Goal: Information Seeking & Learning: Learn about a topic

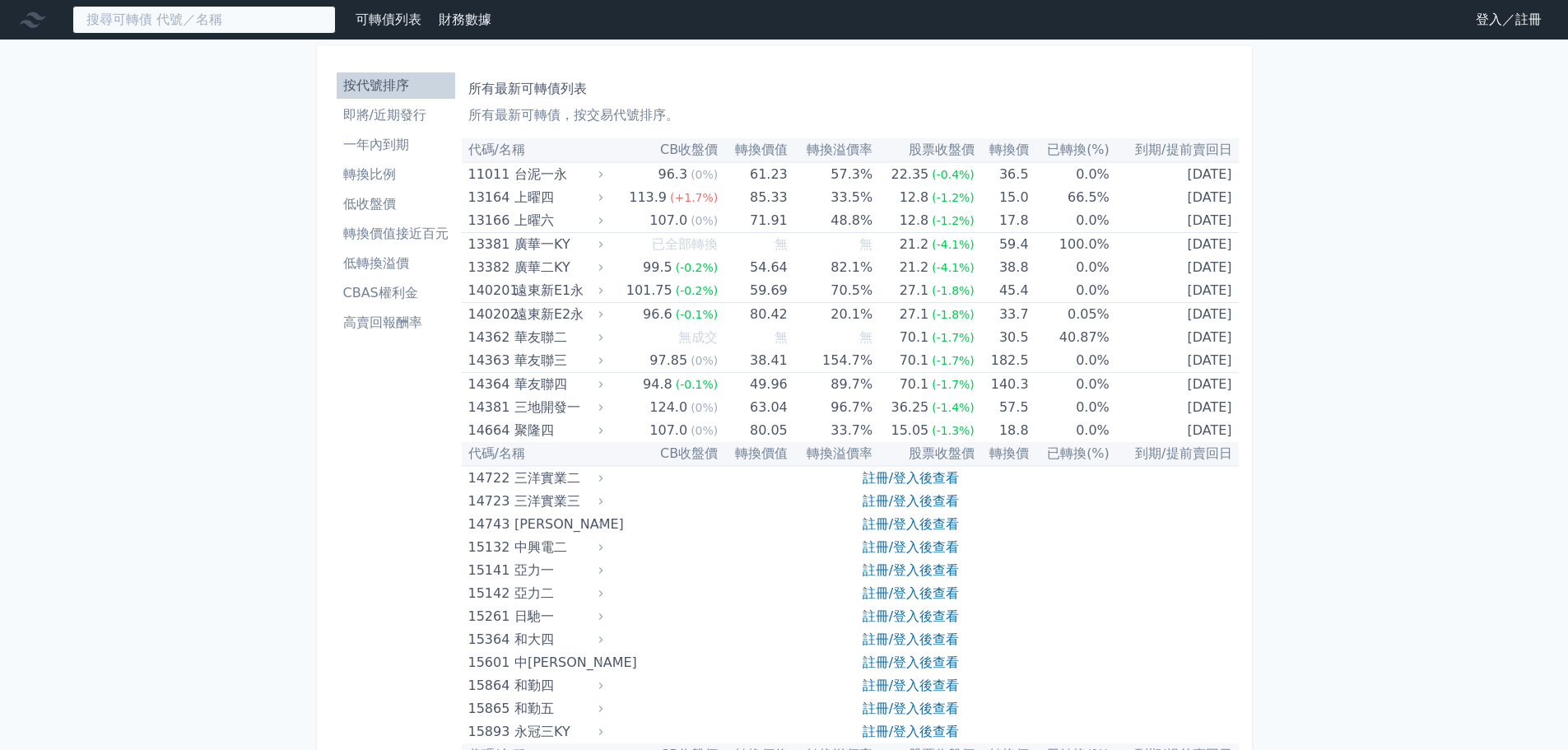
click at [235, 10] on input at bounding box center [204, 20] width 263 height 28
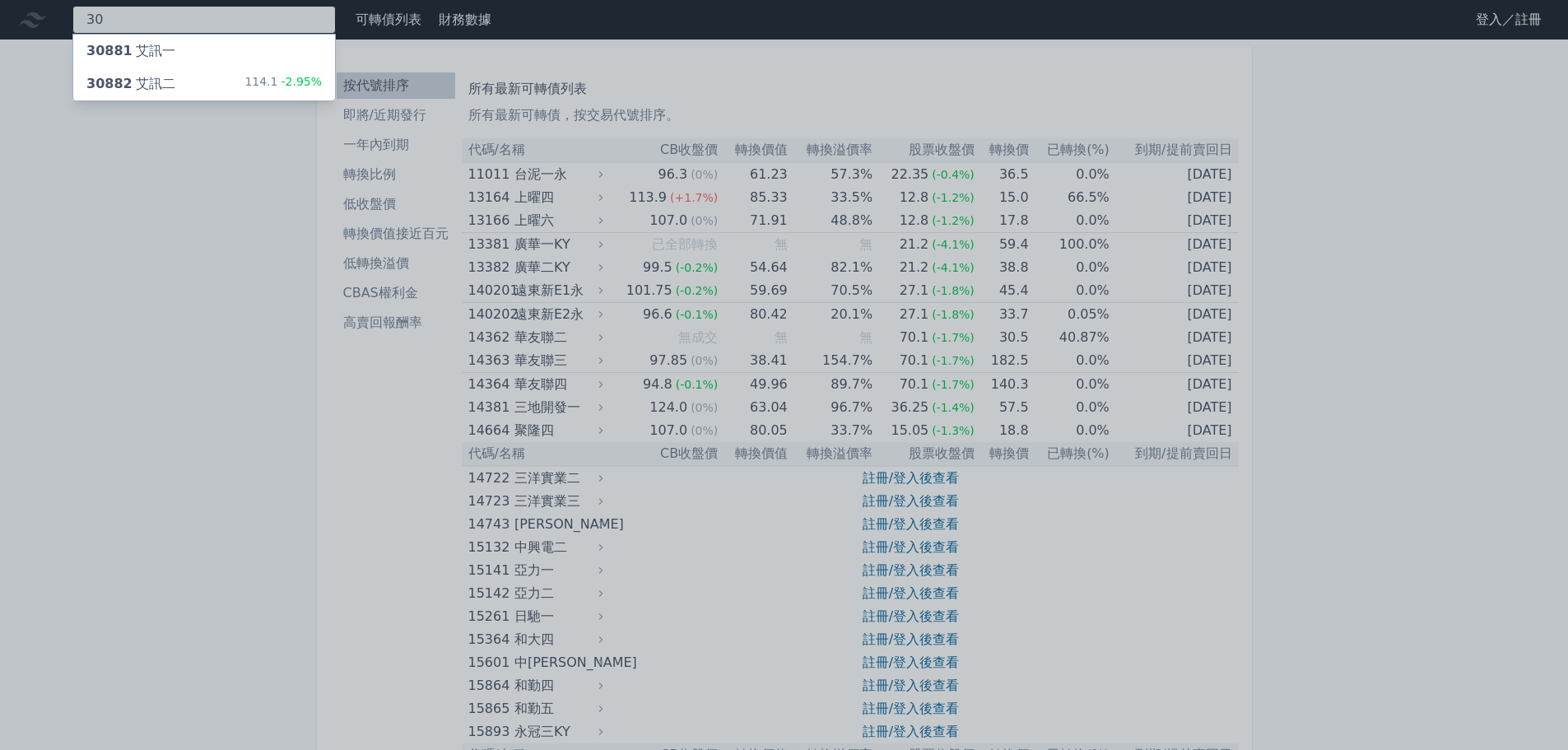
type input "3"
type input "6150"
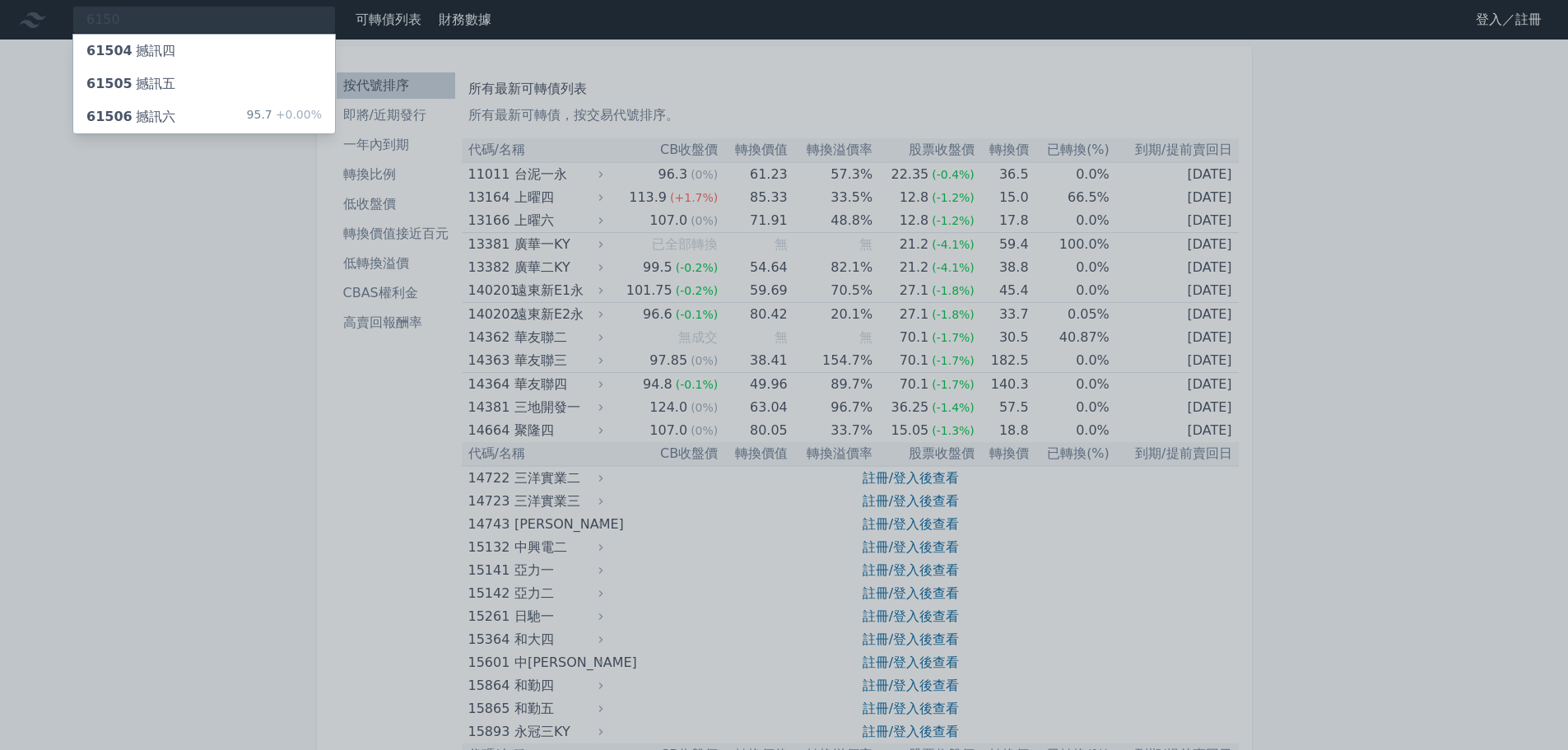
click at [188, 110] on div "61506 撼訊六 95.7 +0.00%" at bounding box center [204, 117] width 261 height 33
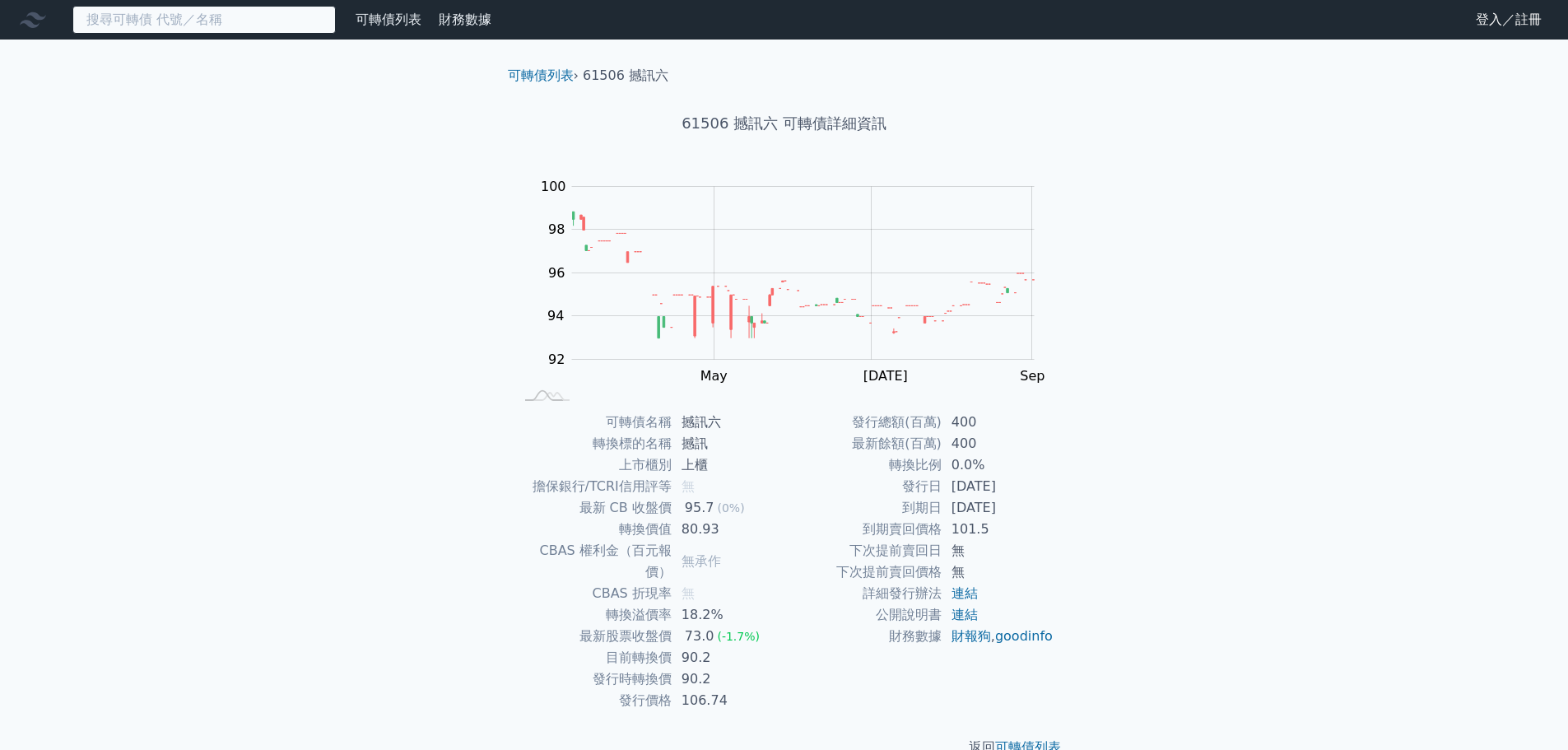
click at [192, 22] on input at bounding box center [204, 20] width 263 height 28
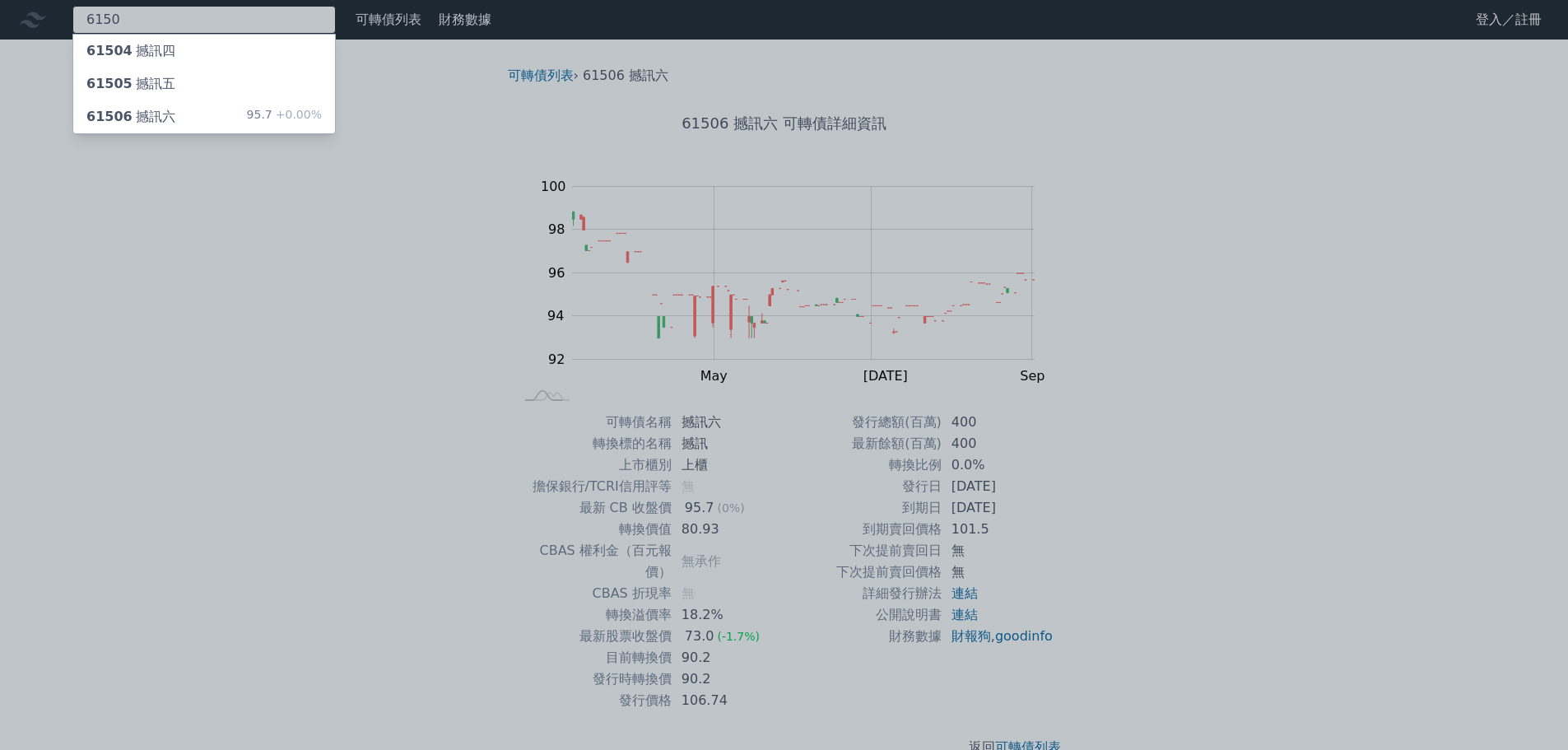
type input "6150"
click at [186, 85] on div "61505 撼訊五" at bounding box center [204, 83] width 261 height 33
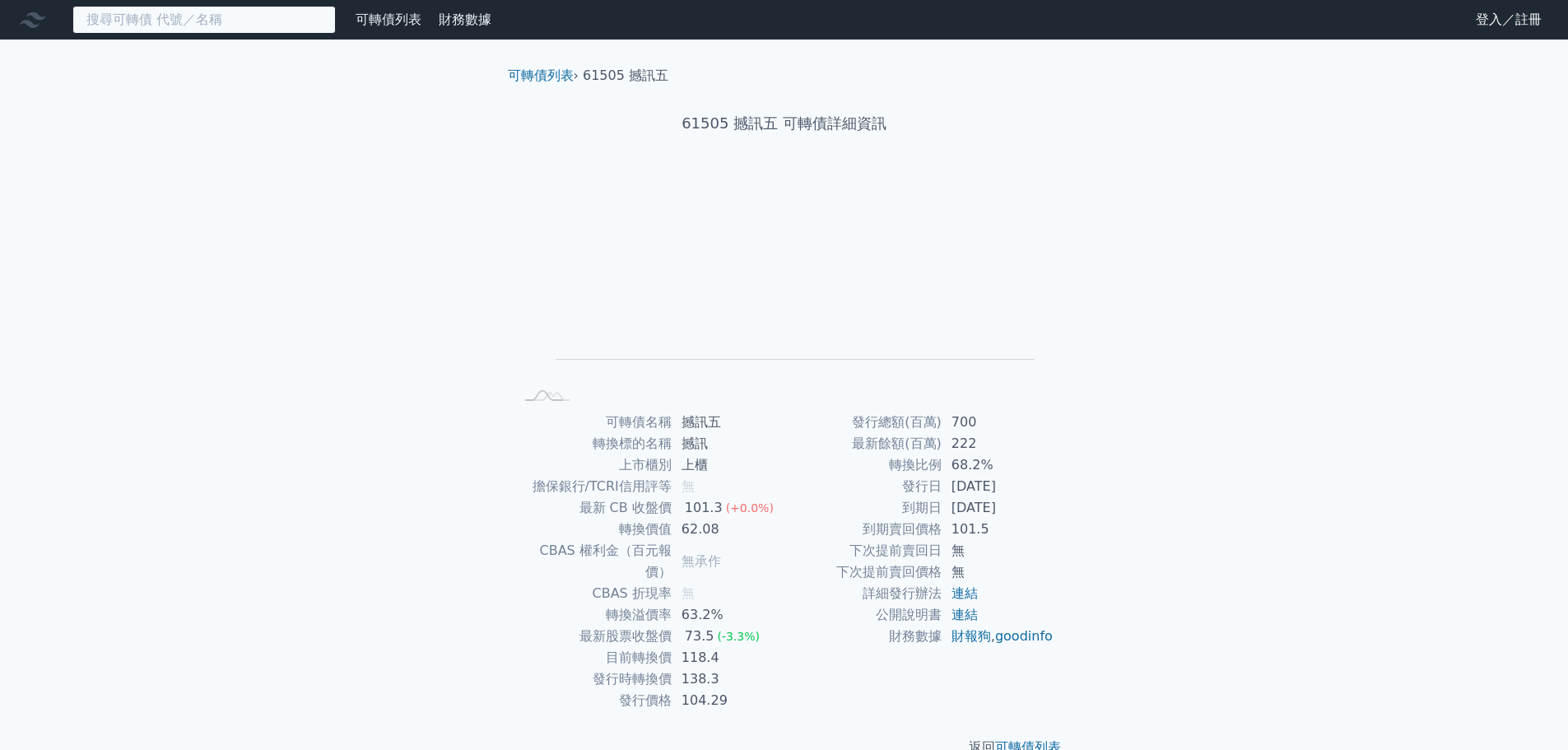
click at [186, 29] on input at bounding box center [204, 20] width 263 height 28
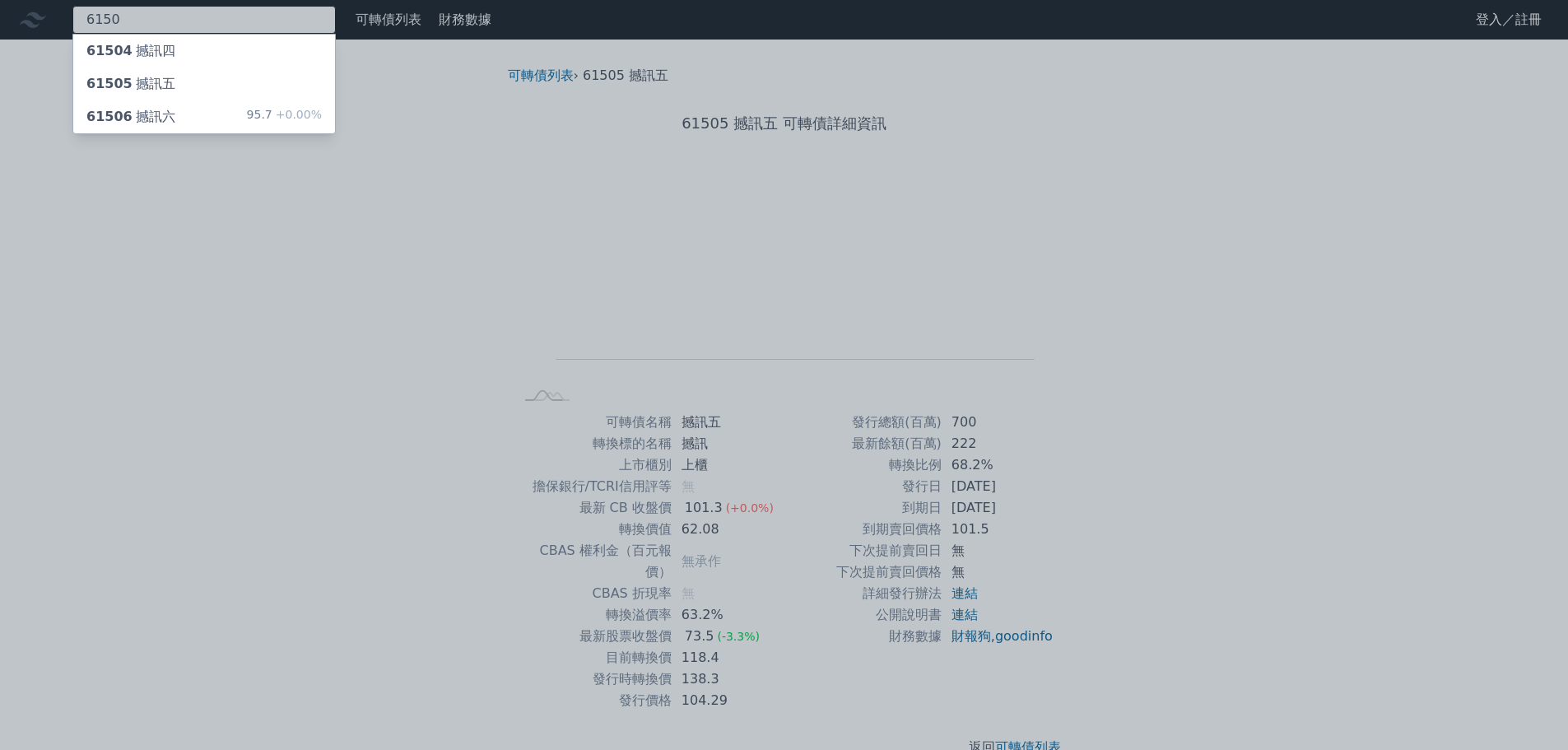
type input "6150"
click at [195, 115] on div "61506 撼訊六 95.7 +0.00%" at bounding box center [204, 117] width 261 height 33
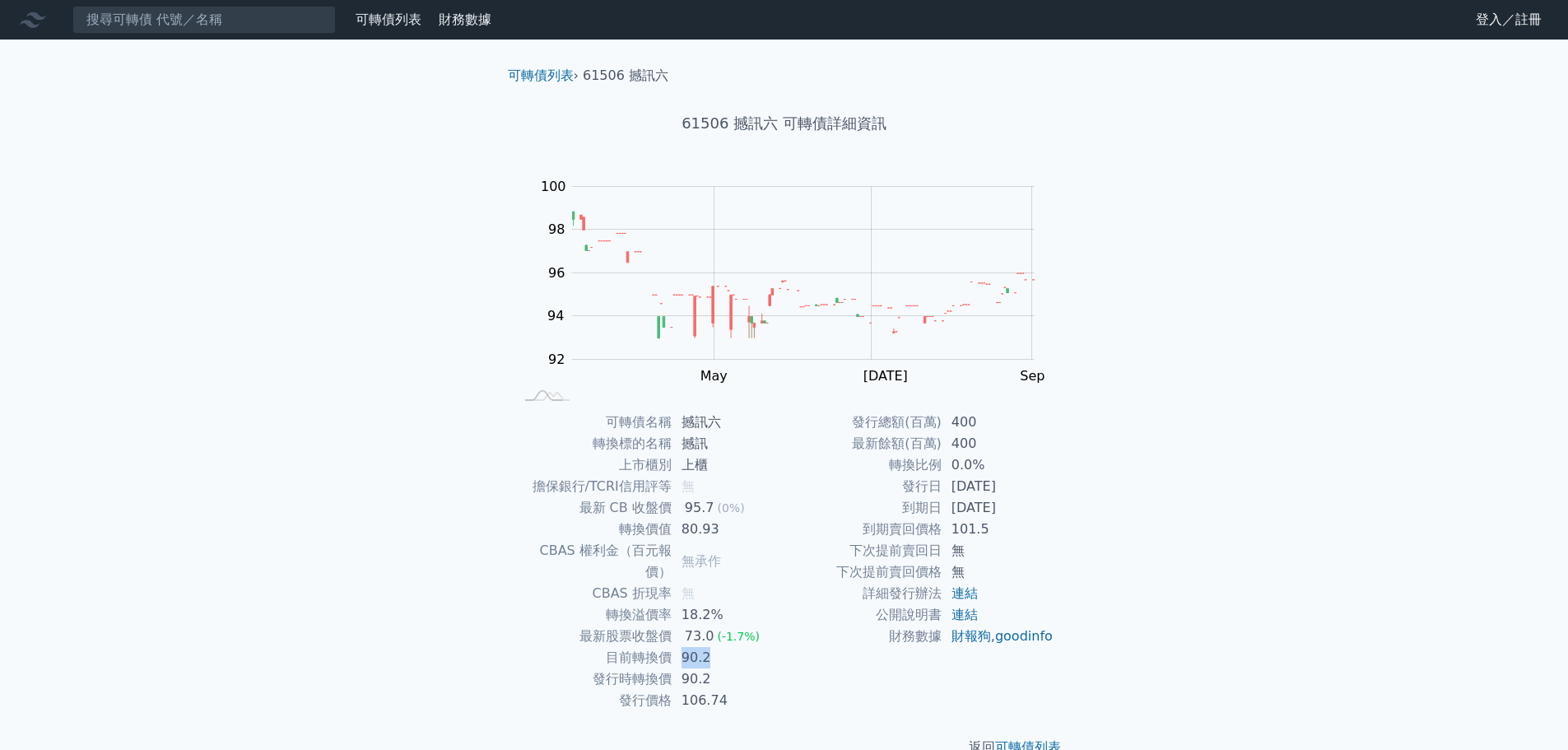
drag, startPoint x: 680, startPoint y: 634, endPoint x: 706, endPoint y: 636, distance: 26.1
click at [706, 647] on td "90.2" at bounding box center [728, 657] width 113 height 22
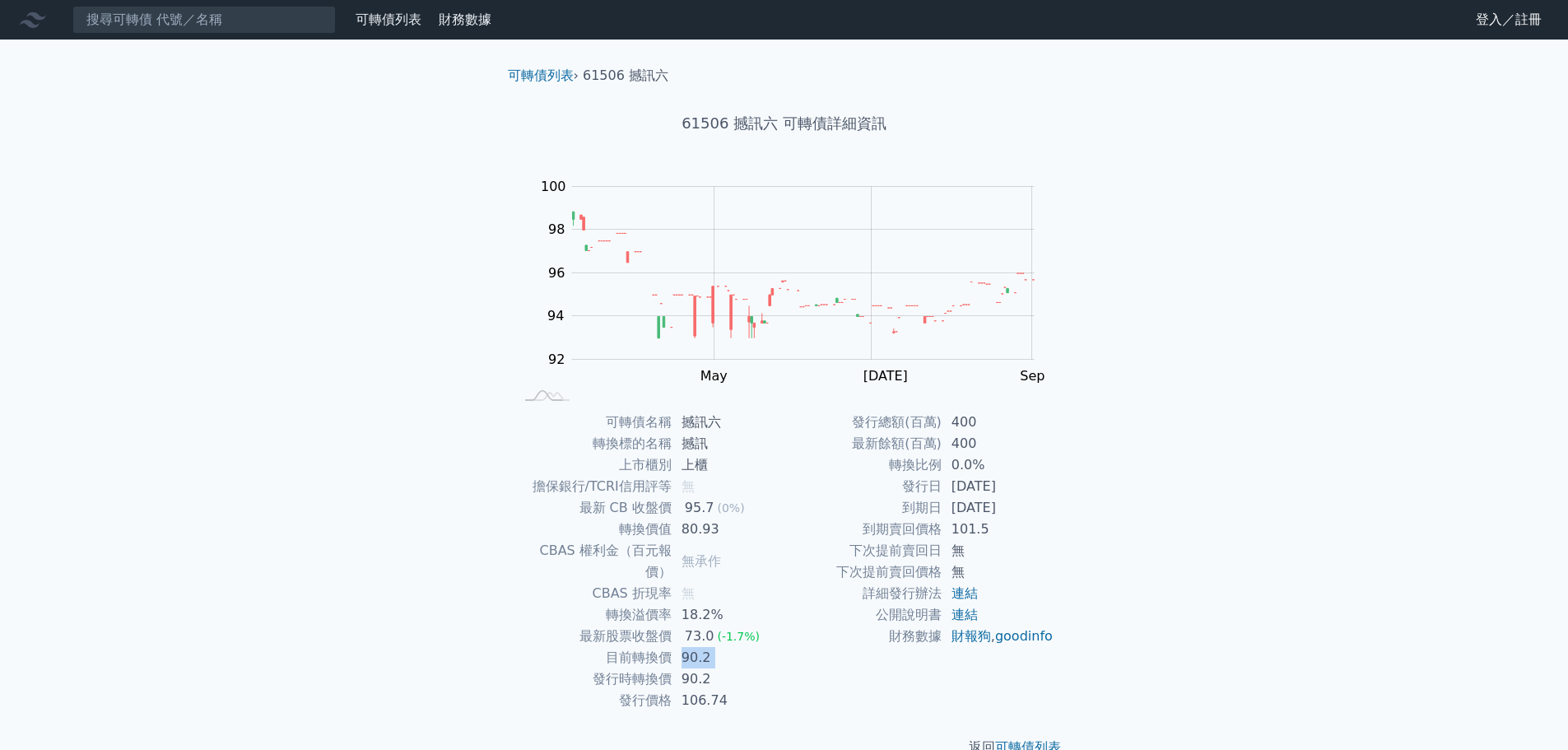
click at [707, 647] on td "90.2" at bounding box center [728, 657] width 113 height 22
click at [718, 647] on td "90.2" at bounding box center [728, 657] width 113 height 22
click at [707, 647] on td "90.2" at bounding box center [728, 657] width 113 height 22
click at [700, 647] on td "90.2" at bounding box center [728, 657] width 113 height 22
click at [207, 23] on input at bounding box center [204, 20] width 263 height 28
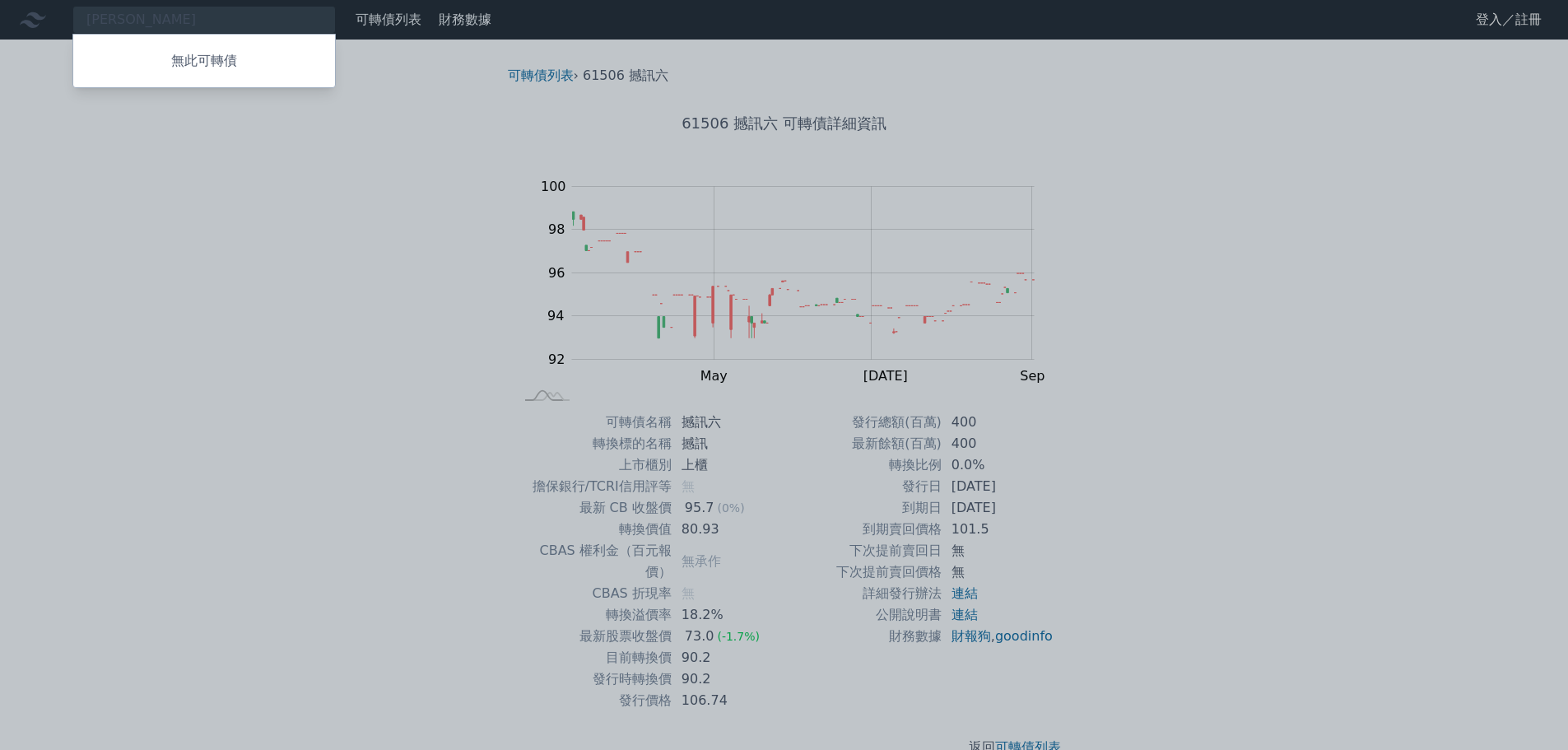
click at [151, 28] on div at bounding box center [784, 375] width 1568 height 750
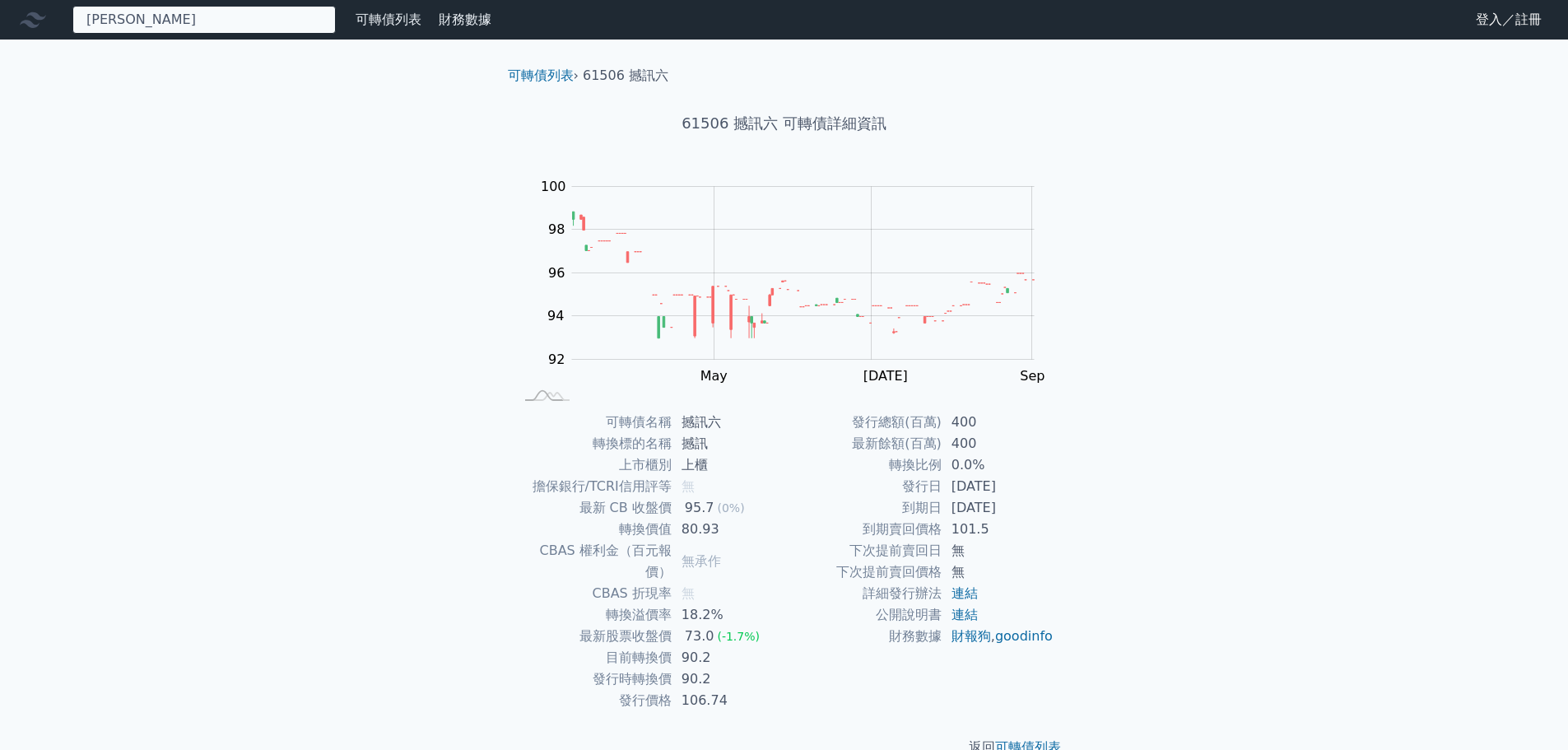
click at [150, 25] on div "華孚 無此可轉債" at bounding box center [204, 20] width 263 height 28
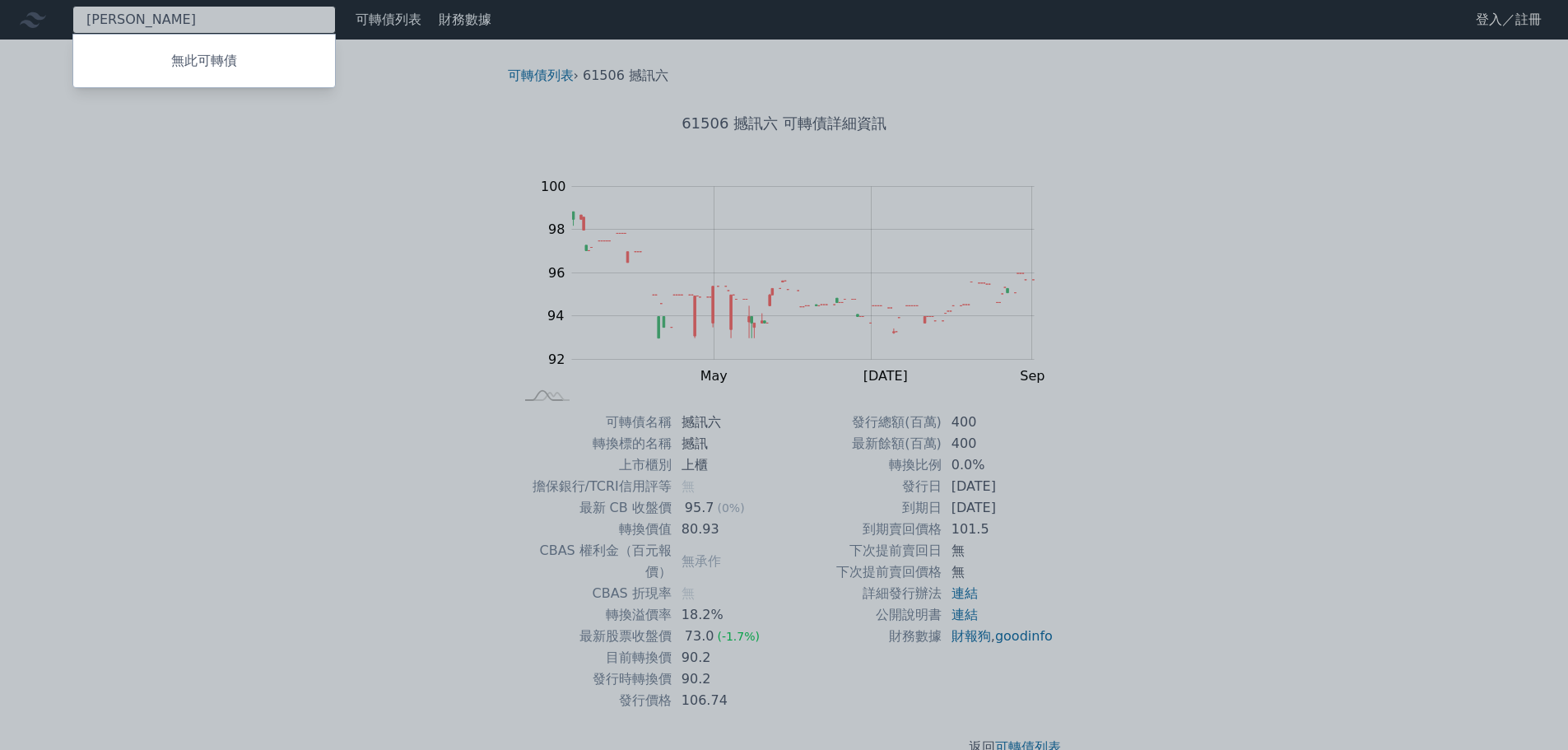
type input "華"
click at [157, 17] on div at bounding box center [784, 375] width 1568 height 750
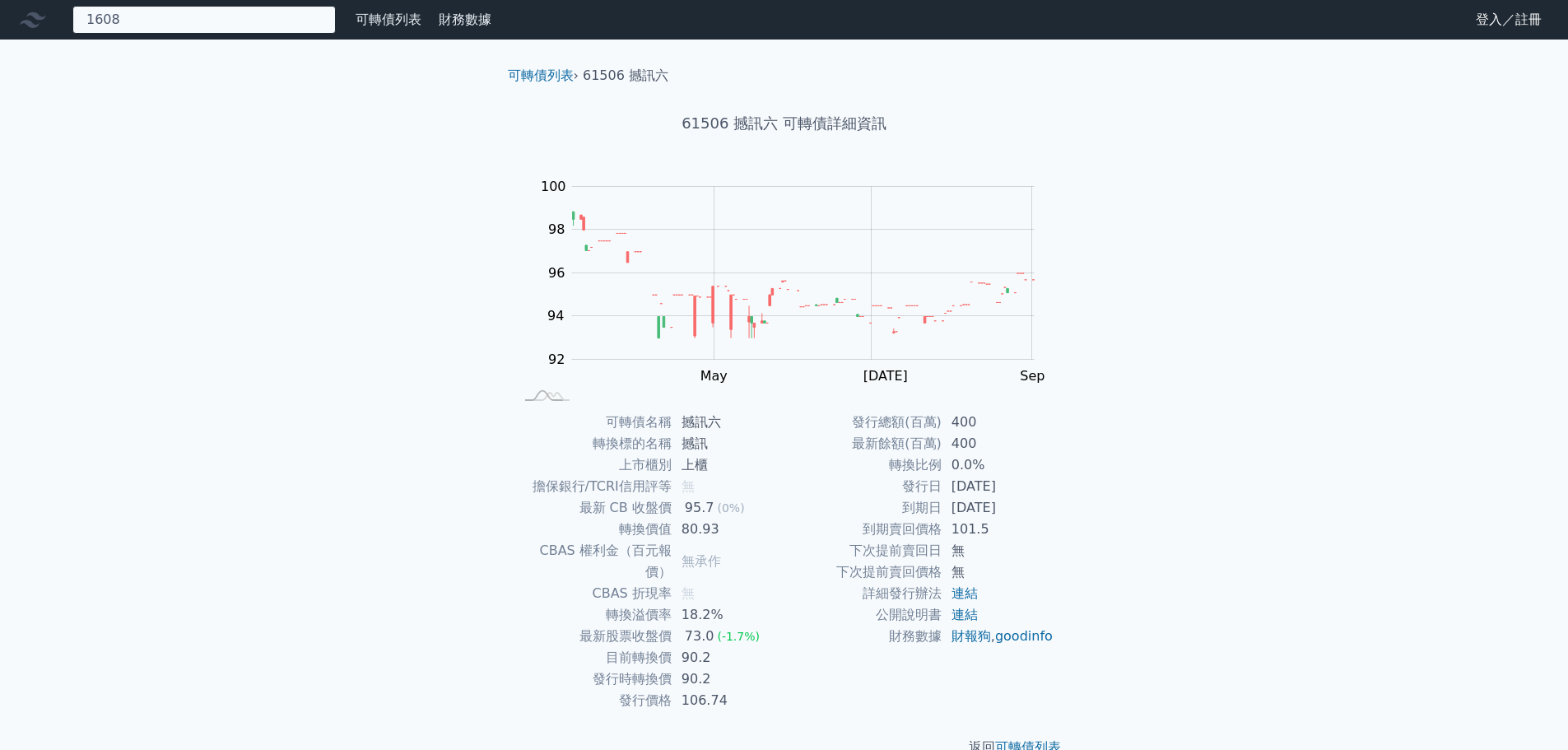
click at [157, 17] on div "1608 無此可轉債" at bounding box center [204, 20] width 263 height 28
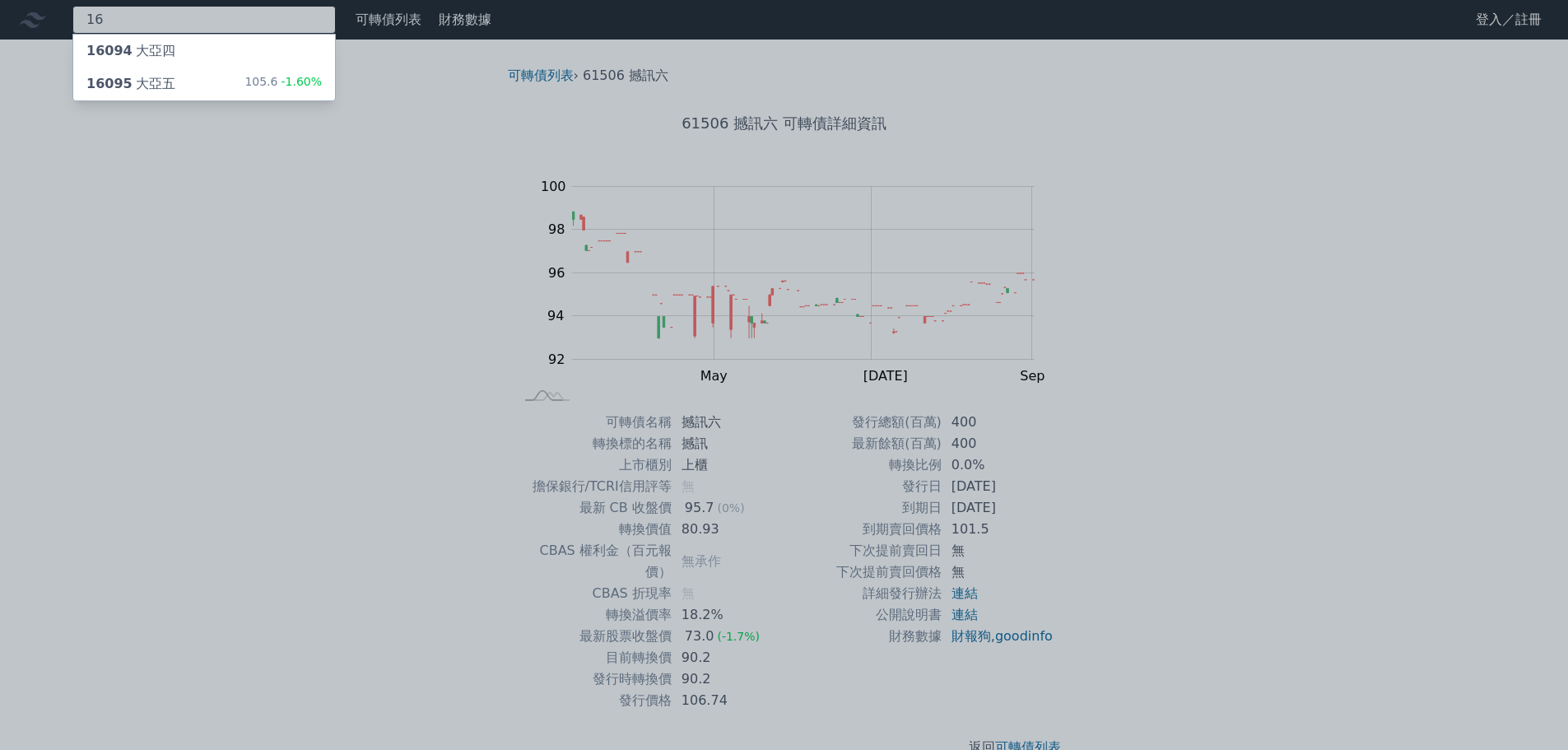
type input "1"
type input "3023"
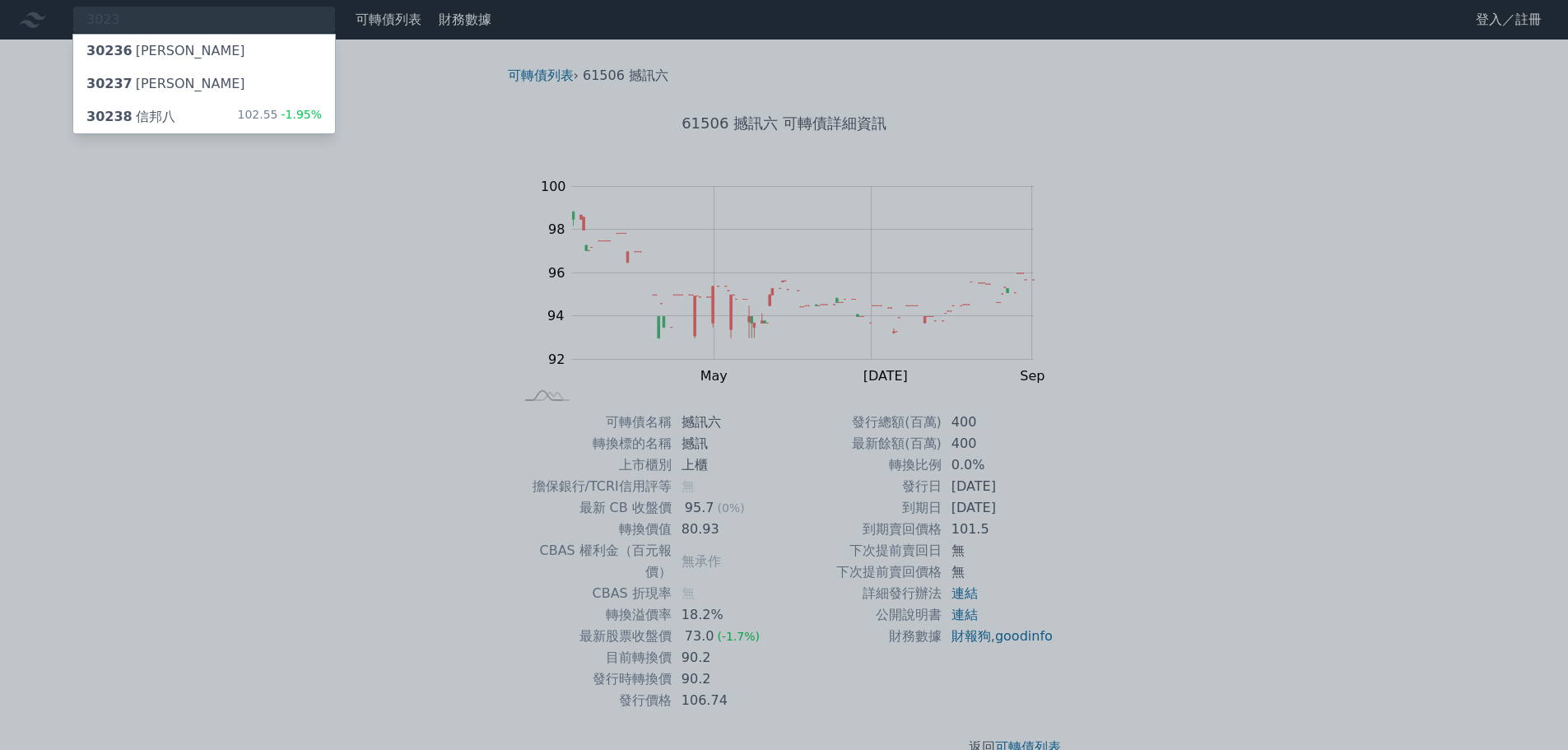
click at [185, 107] on div "30238 信邦八 102.55 -1.95%" at bounding box center [204, 117] width 261 height 33
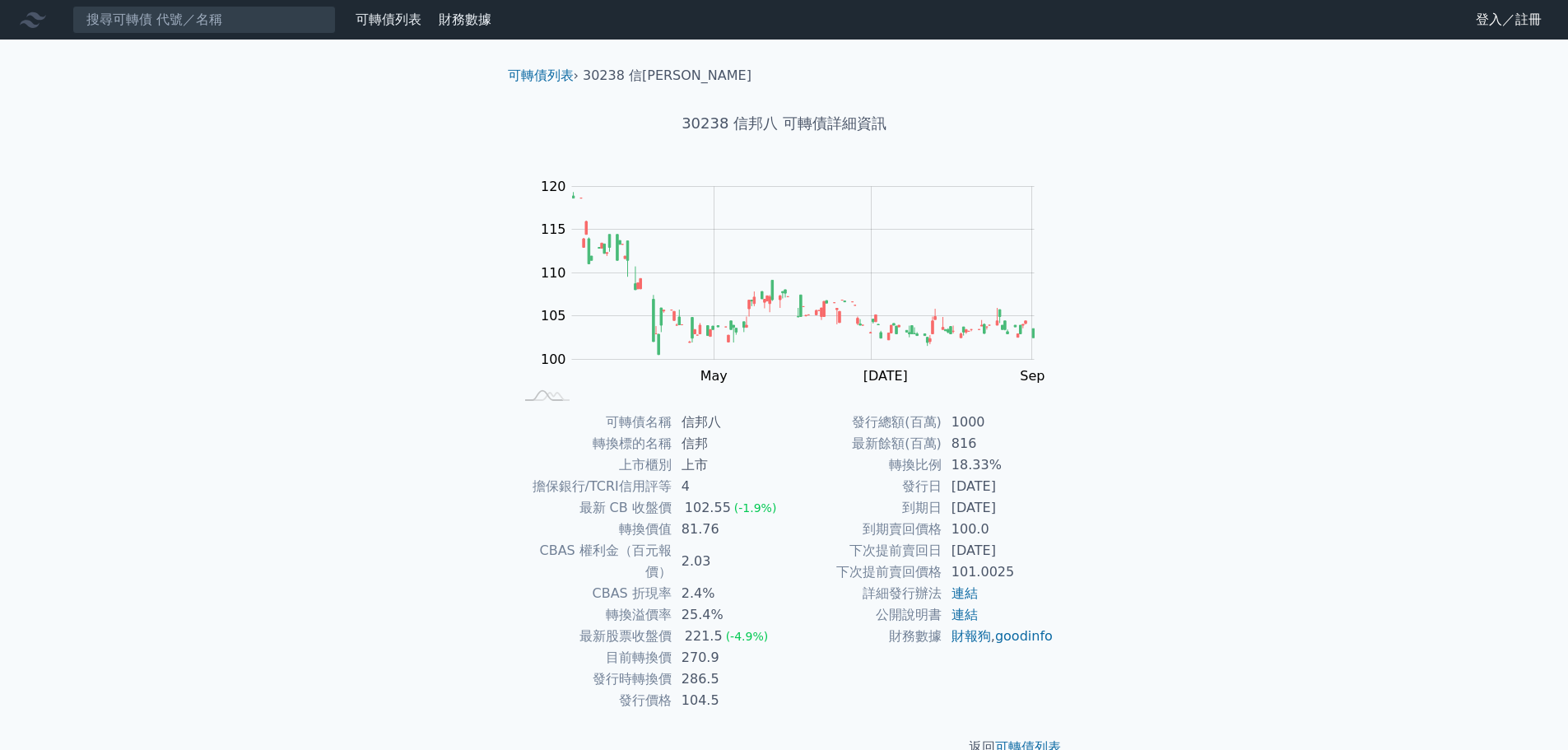
drag, startPoint x: 996, startPoint y: 512, endPoint x: 1026, endPoint y: 508, distance: 30.3
click at [1026, 508] on td "2025-12-12" at bounding box center [998, 507] width 113 height 22
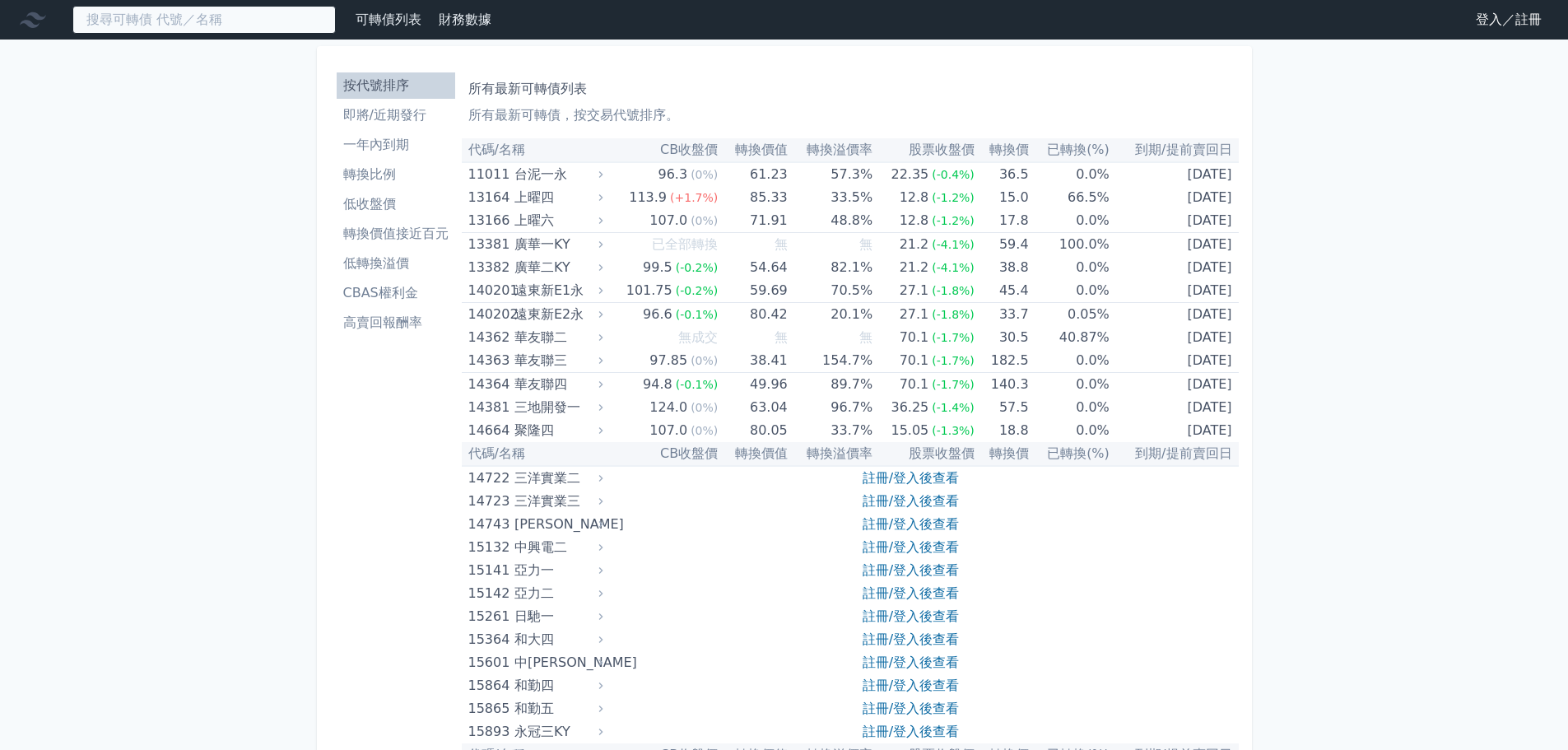
click at [267, 21] on input at bounding box center [204, 20] width 263 height 28
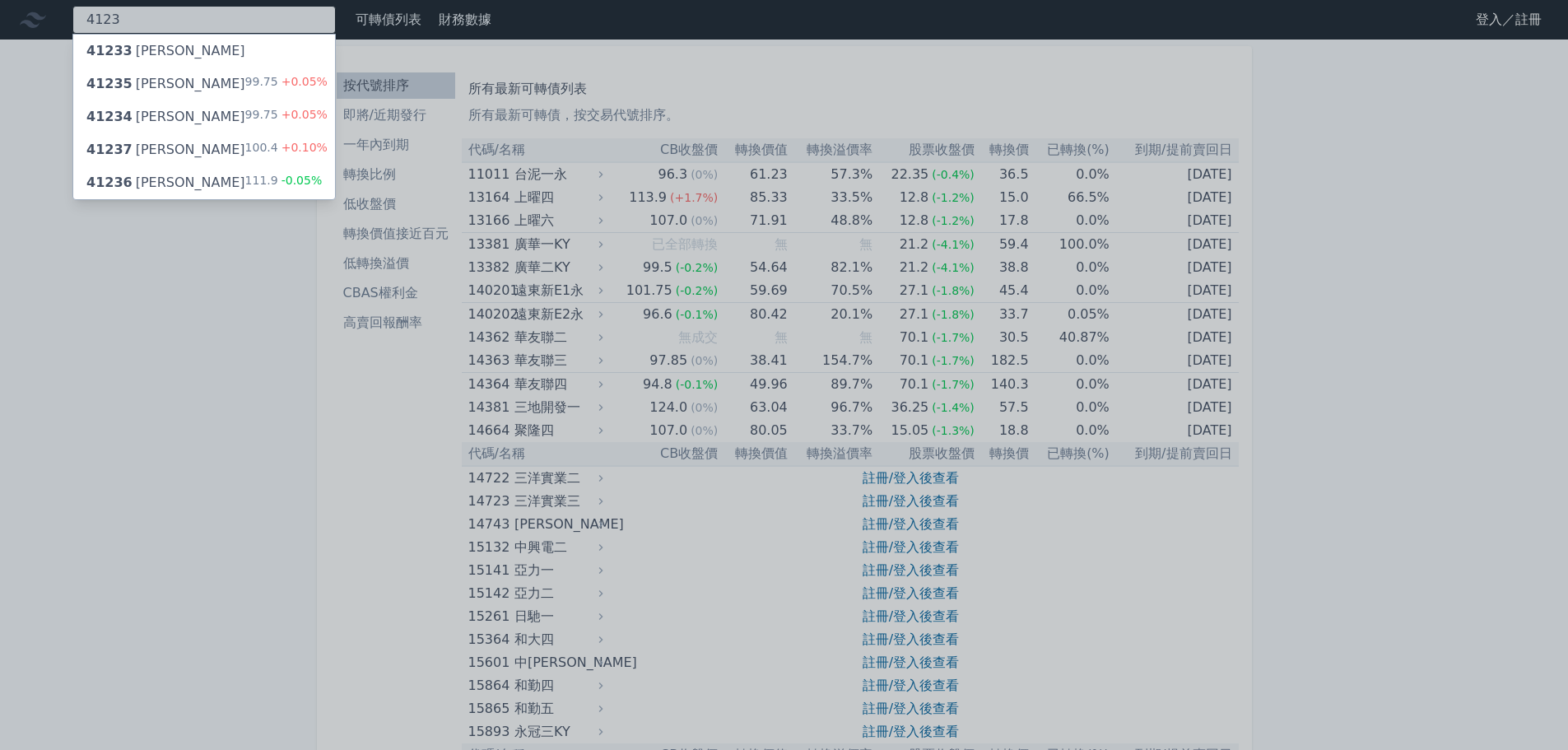
type input "4123"
click at [262, 86] on div "99.75 +0.05%" at bounding box center [286, 83] width 83 height 20
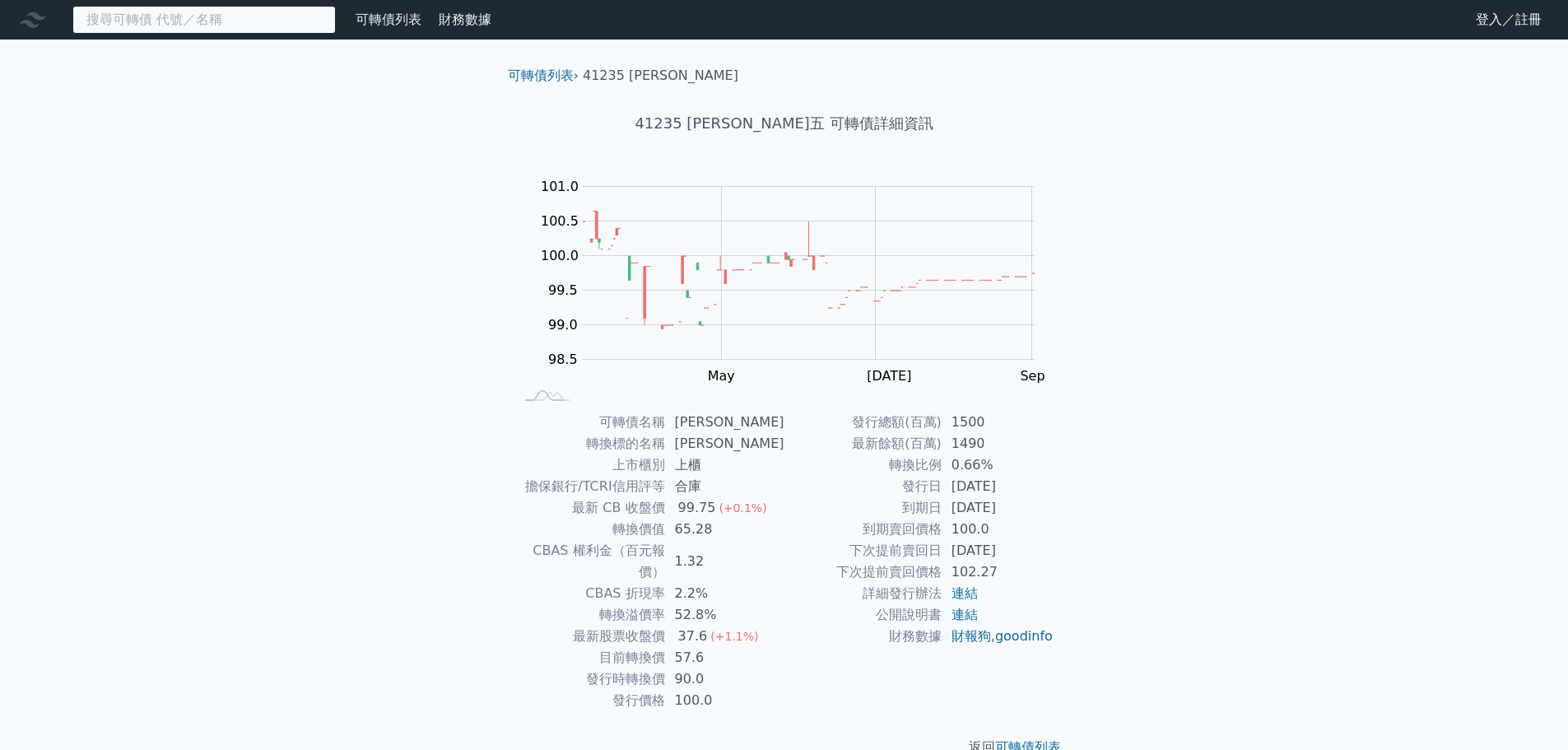
click at [253, 20] on input at bounding box center [204, 20] width 263 height 28
click at [241, 521] on div "可轉債列表 財務數據 可轉債列表 財務數據 登入／註冊 登入／註冊 可轉債列表 › 41235 [PERSON_NAME] 41235 [PERSON_NAM…" at bounding box center [784, 391] width 1568 height 784
click at [1128, 487] on div "可轉債列表 財務數據 可轉債列表 財務數據 登入／註冊 登入／註冊 可轉債列表 › 41235 [PERSON_NAME] 41235 [PERSON_NAM…" at bounding box center [784, 391] width 1568 height 784
click at [263, 26] on input at bounding box center [204, 20] width 263 height 28
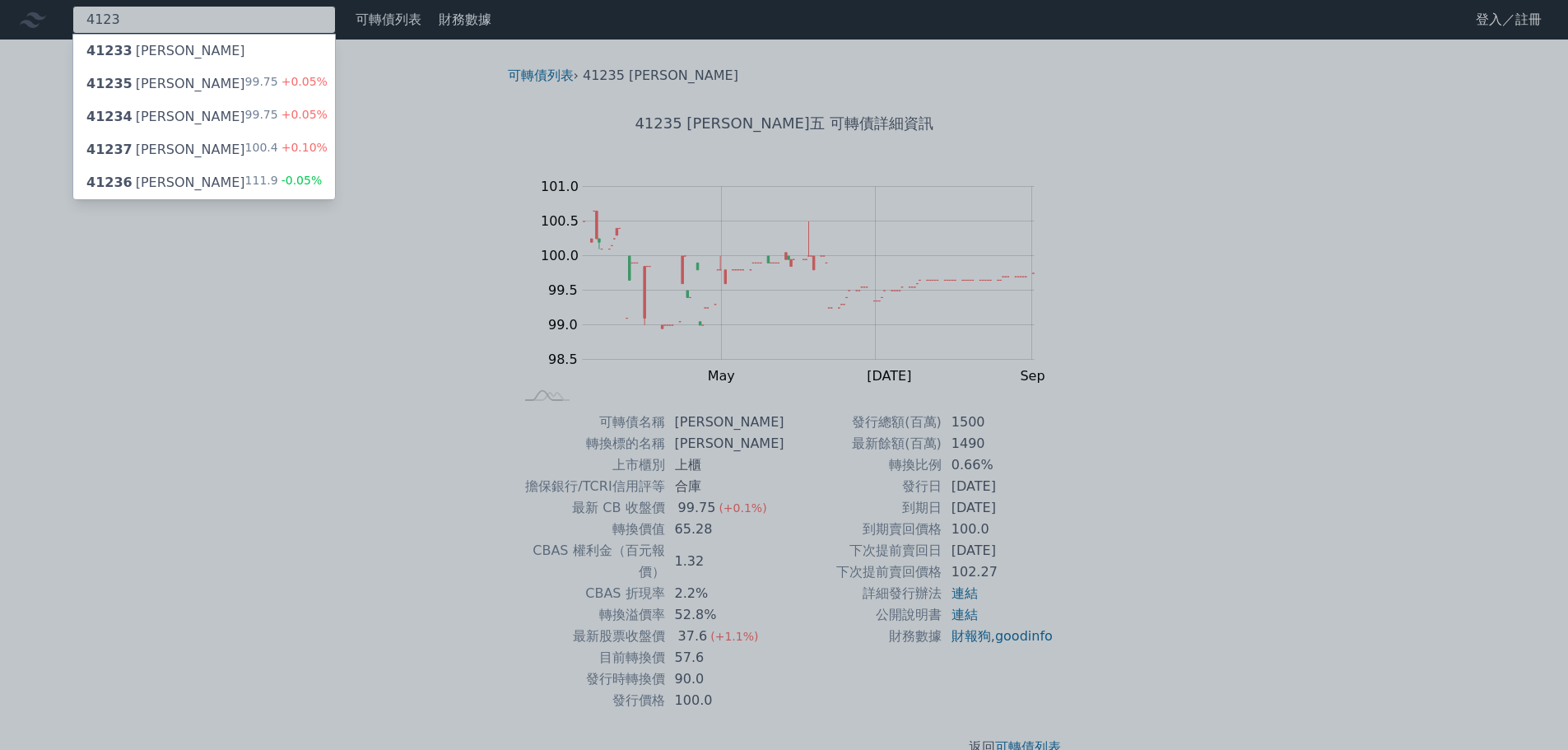
type input "4123"
click at [239, 108] on div "41234 晟德四 99.75 +0.05%" at bounding box center [204, 117] width 261 height 33
